Goal: Task Accomplishment & Management: Complete application form

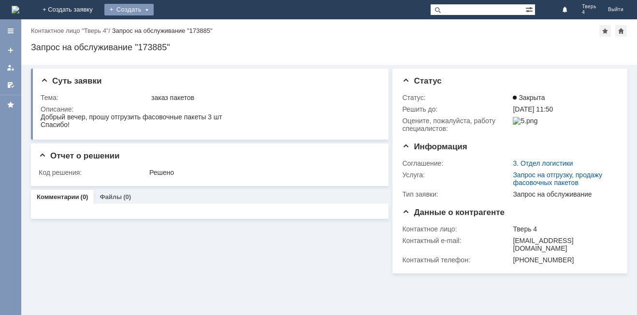
click at [154, 11] on div "Создать" at bounding box center [128, 10] width 49 height 12
click at [154, 14] on div "Создать" at bounding box center [128, 10] width 49 height 12
click at [180, 33] on link "Заявка" at bounding box center [142, 29] width 73 height 12
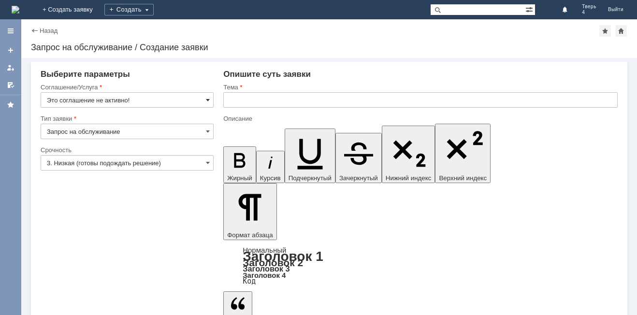
click at [206, 98] on span at bounding box center [208, 100] width 4 height 8
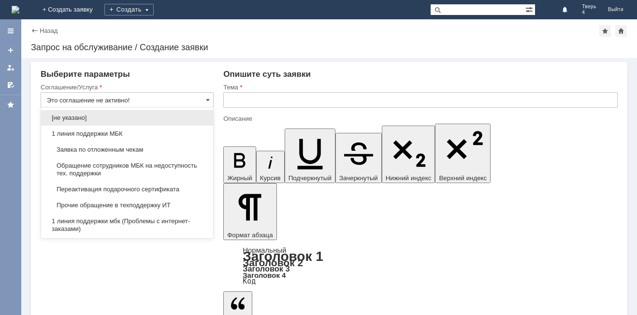
drag, startPoint x: 116, startPoint y: 150, endPoint x: 190, endPoint y: 101, distance: 88.8
click at [116, 150] on span "Заявка по отложенным чекам" at bounding box center [127, 150] width 160 height 8
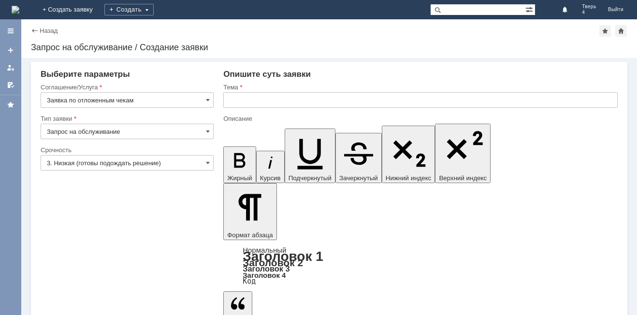
type input "Заявка по отложенным чекам"
click at [228, 99] on input "text" at bounding box center [420, 99] width 394 height 15
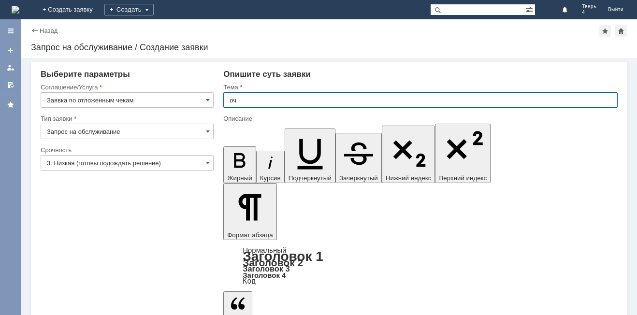
type input "оч"
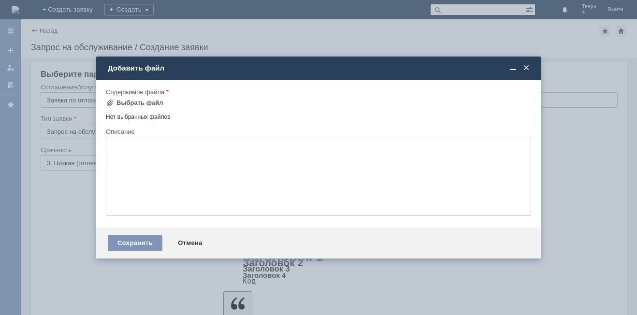
click at [164, 105] on td "Выбрать файл" at bounding box center [138, 103] width 64 height 13
drag, startPoint x: 158, startPoint y: 103, endPoint x: 154, endPoint y: 101, distance: 5.0
click at [154, 101] on td "Выбрать файл" at bounding box center [138, 103] width 64 height 13
click at [154, 101] on div "Выбрать файл" at bounding box center [139, 103] width 47 height 8
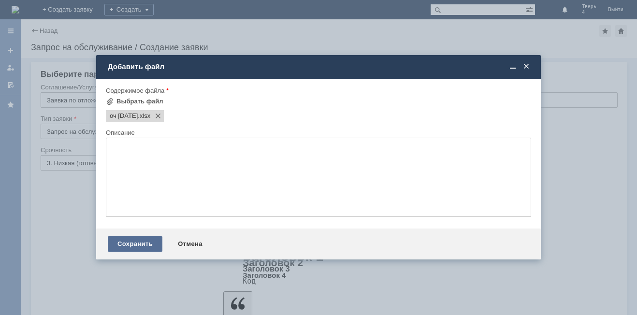
click at [147, 236] on div "Сохранить" at bounding box center [135, 243] width 55 height 15
